Goal: Task Accomplishment & Management: Use online tool/utility

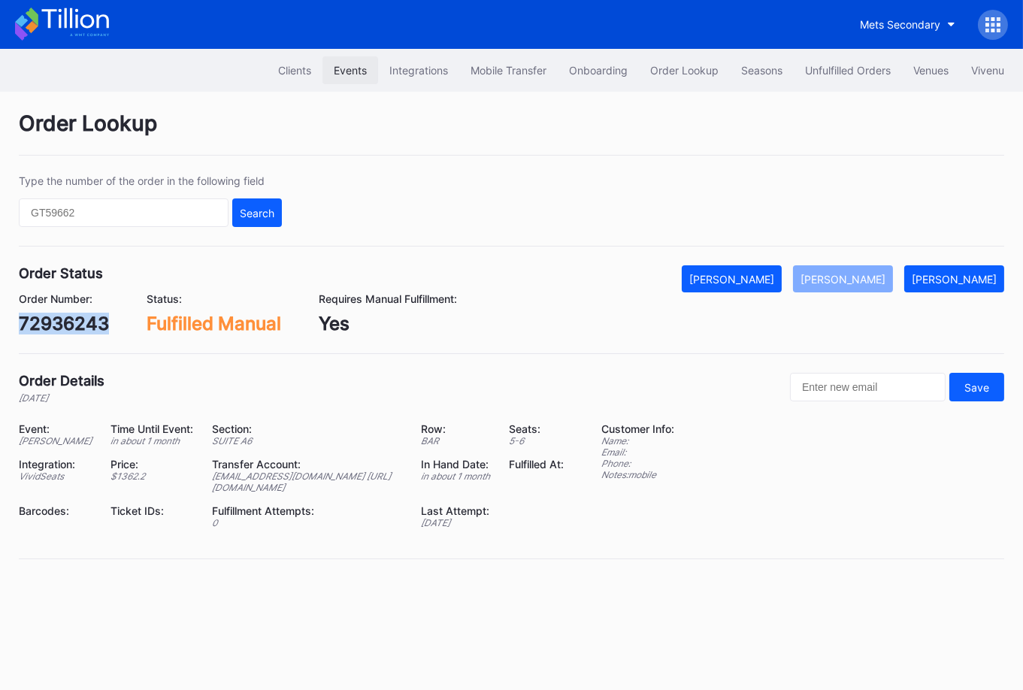
click at [342, 72] on div "Events" at bounding box center [350, 70] width 33 height 13
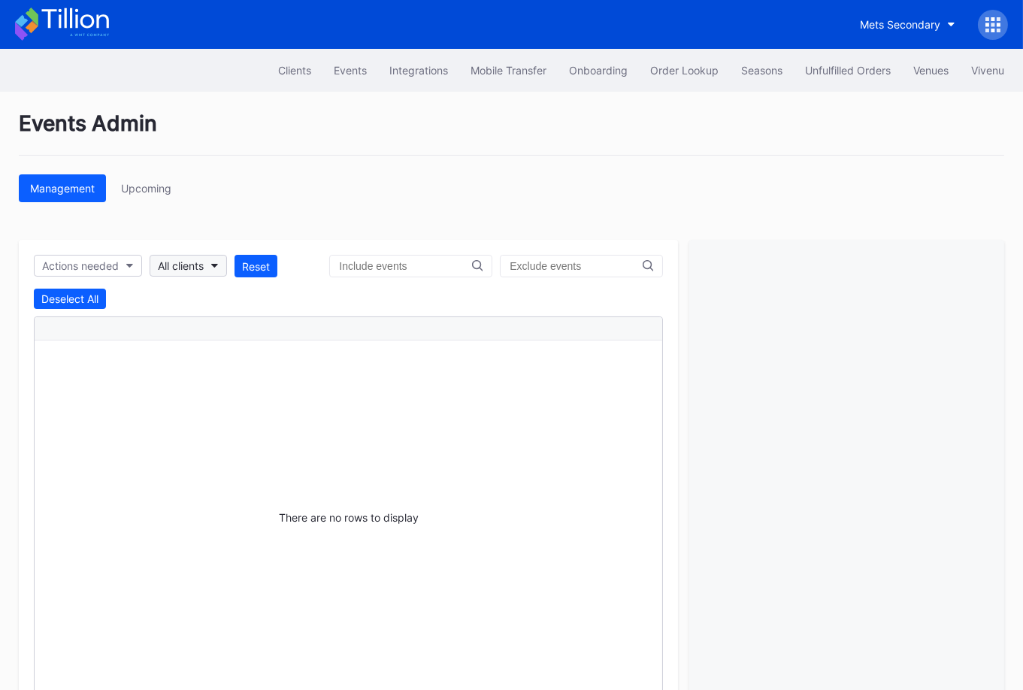
click at [180, 264] on div "All clients" at bounding box center [181, 265] width 46 height 13
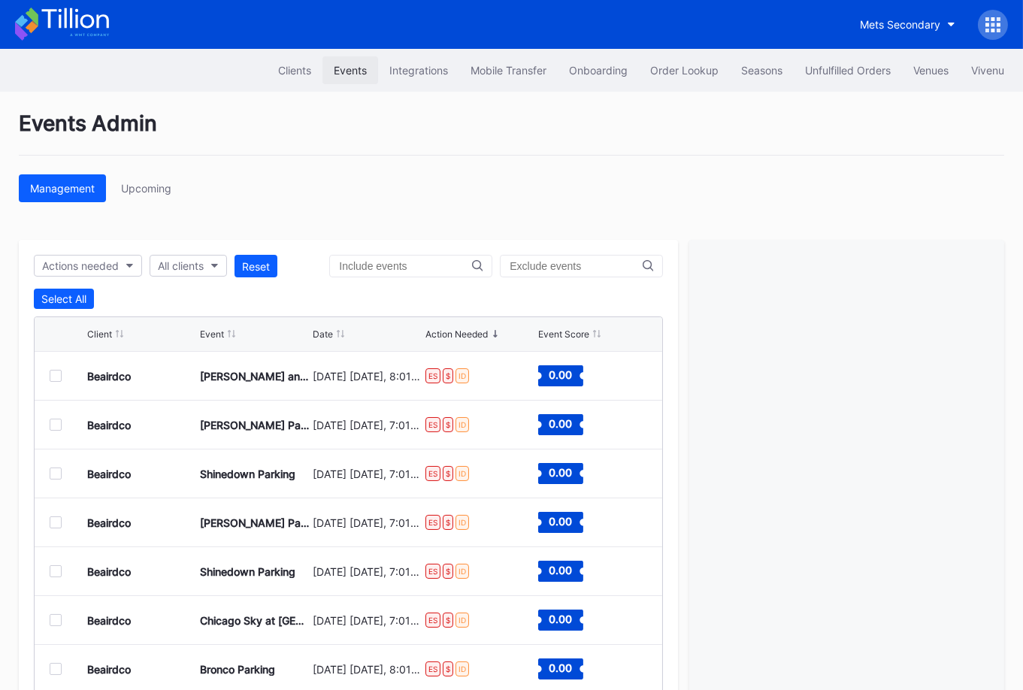
click at [350, 61] on button "Events" at bounding box center [350, 70] width 56 height 28
click at [183, 262] on div "All clients" at bounding box center [181, 265] width 46 height 13
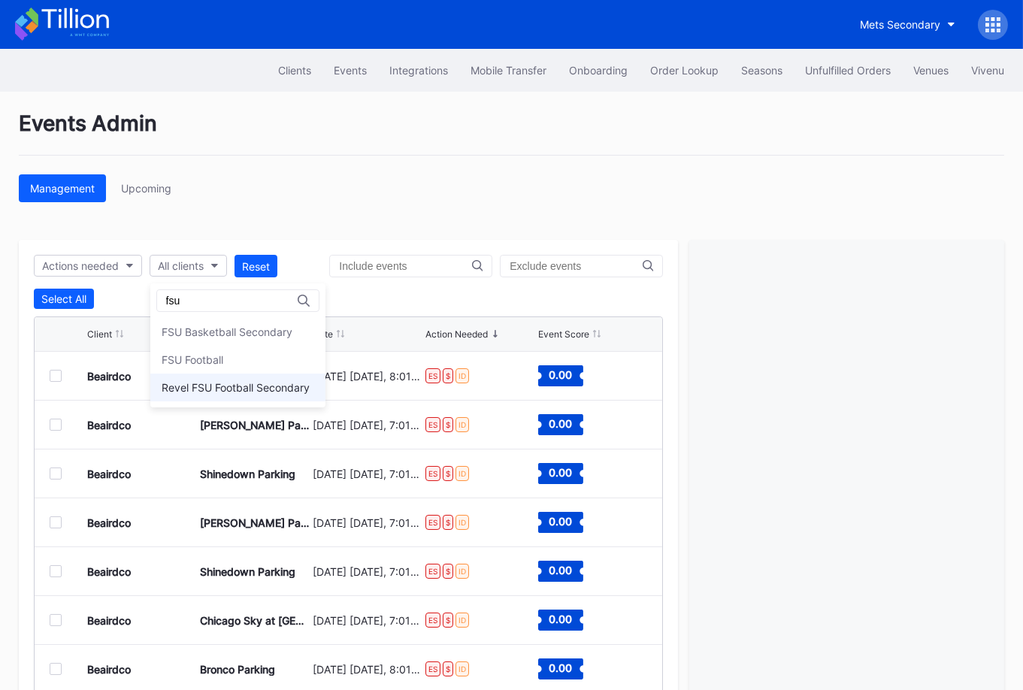
type input "fsu"
click at [247, 381] on div "Revel FSU Football Secondary" at bounding box center [236, 387] width 148 height 13
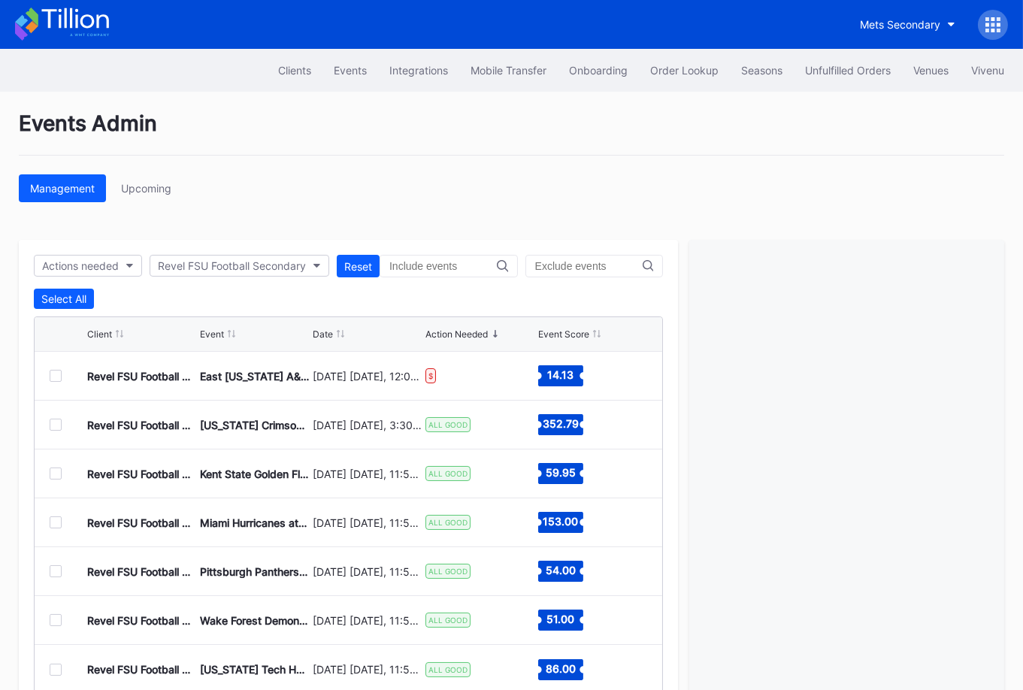
click at [56, 372] on div at bounding box center [56, 376] width 12 height 12
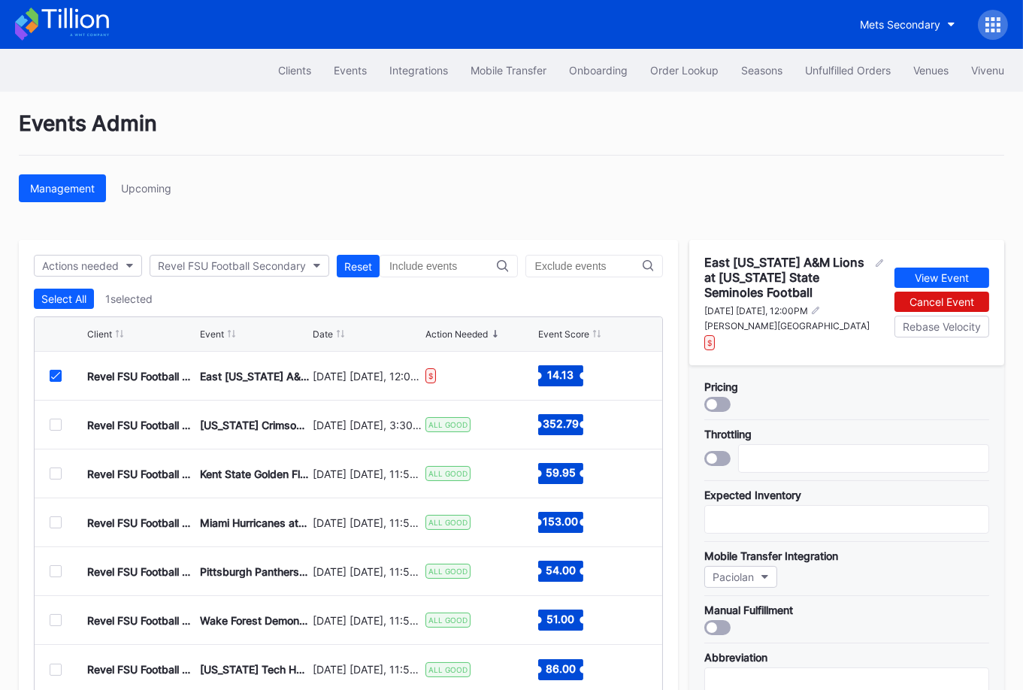
click at [722, 397] on div at bounding box center [717, 404] width 26 height 15
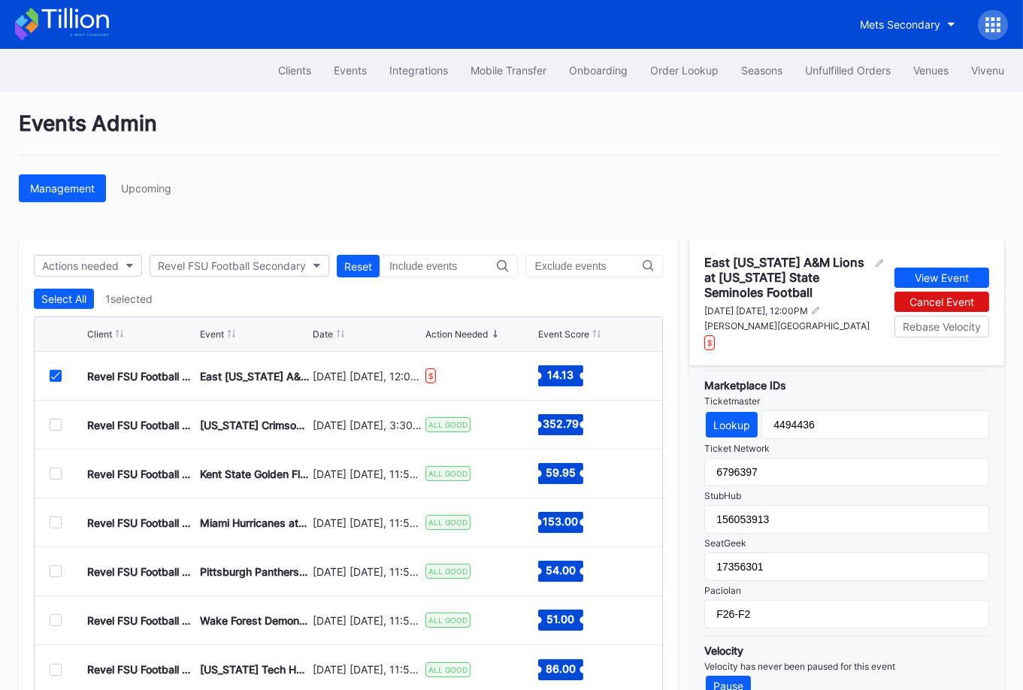
scroll to position [71, 0]
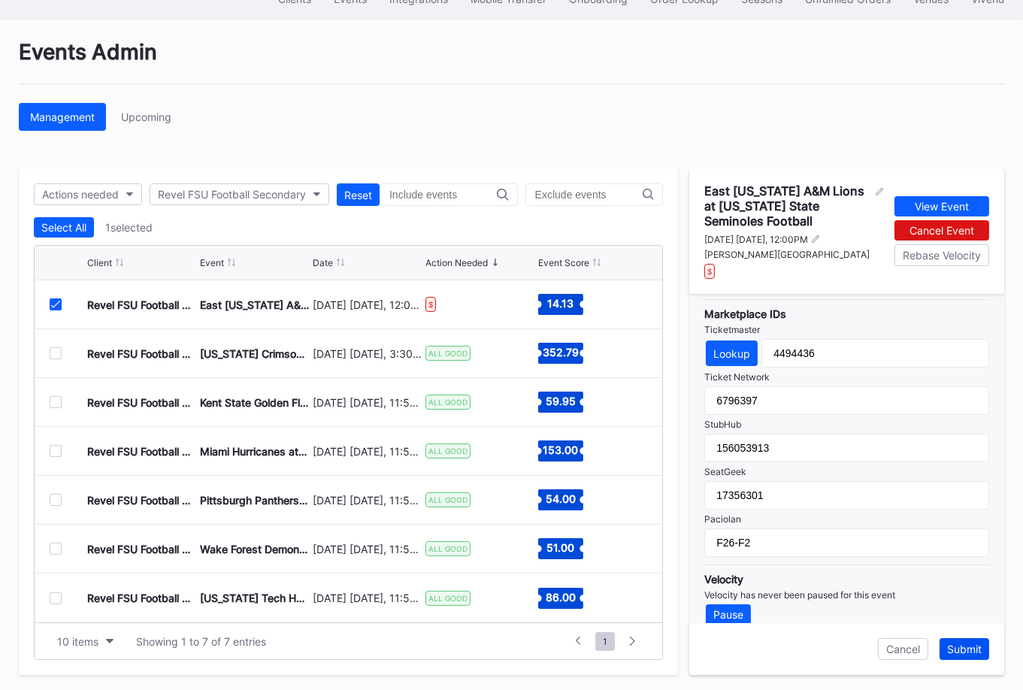
click at [964, 646] on div "Submit" at bounding box center [964, 649] width 35 height 13
